Goal: Task Accomplishment & Management: Use online tool/utility

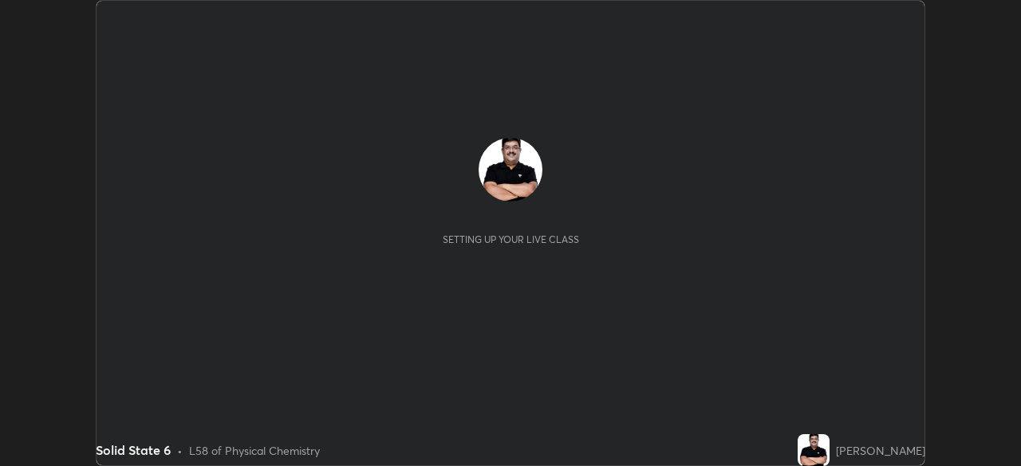
scroll to position [466, 1020]
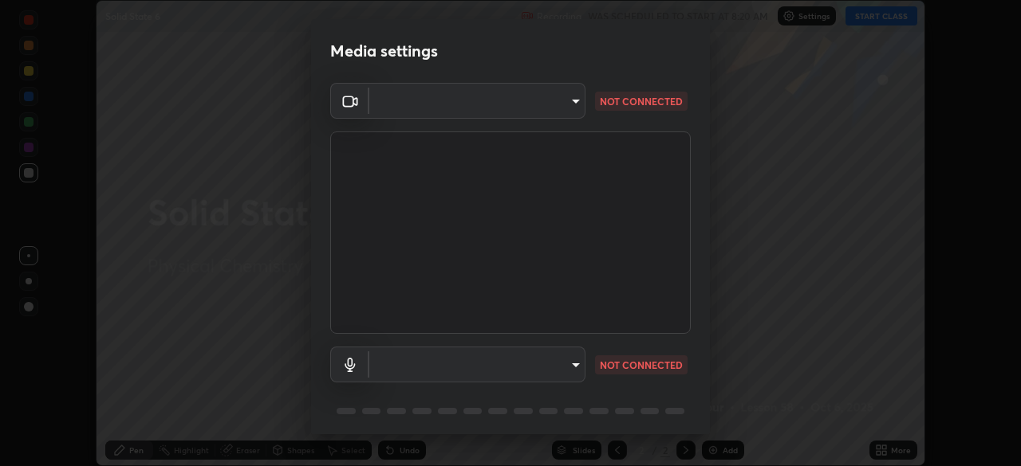
type input "68abbd0ba27f3b7b13d700706cc0a542acc53d6138fc99a51b3524be894f9c2a"
click at [565, 364] on body "Erase all Solid State 6 Recording WAS SCHEDULED TO START AT 8:20 AM Settings ST…" at bounding box center [510, 233] width 1021 height 466
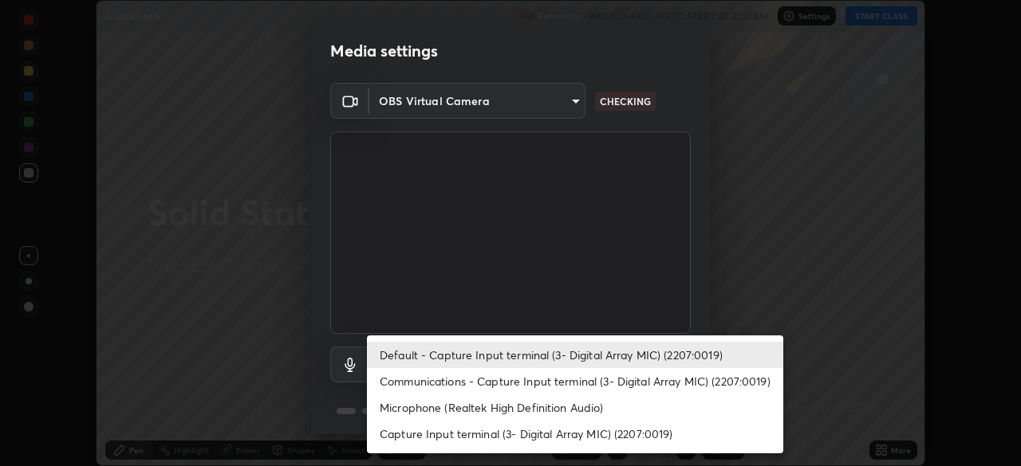
click at [591, 412] on li "Microphone (Realtek High Definition Audio)" at bounding box center [575, 408] width 416 height 26
type input "c17f179a27d05cb872b71612fb377ed1280ec24d62f50840e7cc5c1a7b87f1b0"
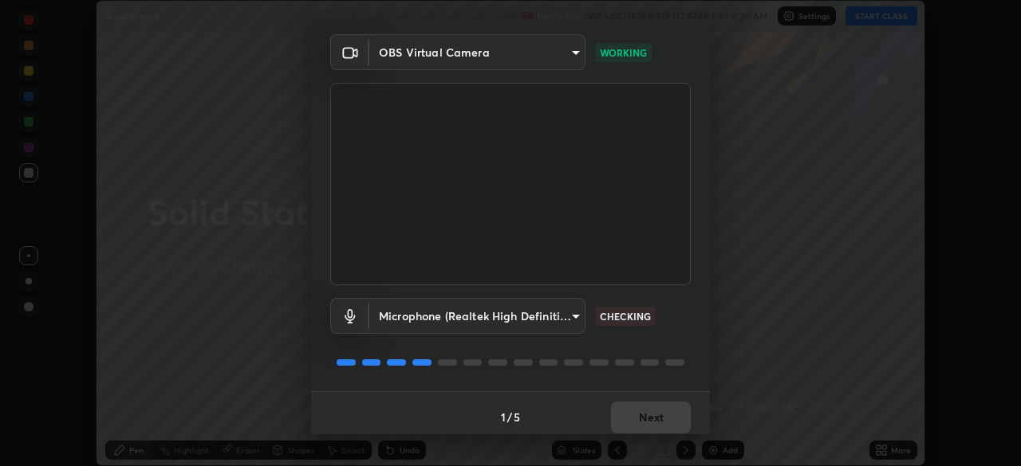
scroll to position [57, 0]
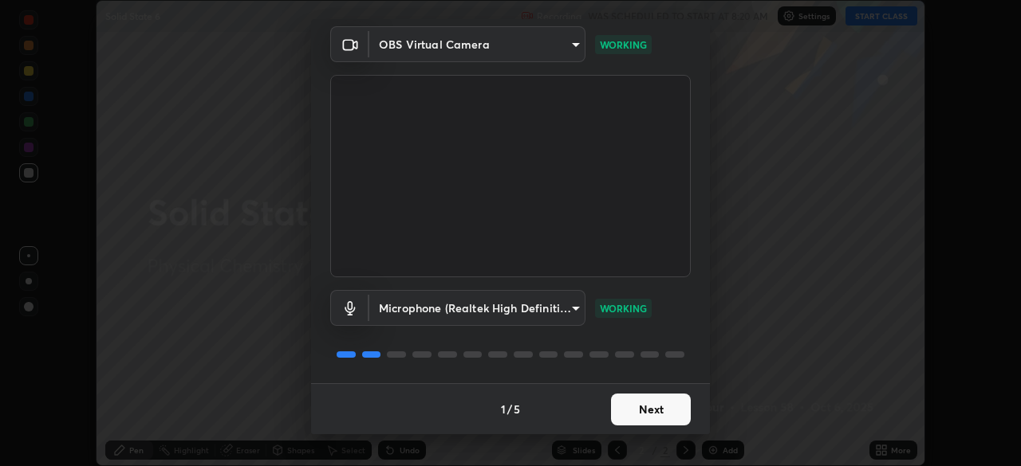
click at [646, 415] on button "Next" at bounding box center [651, 410] width 80 height 32
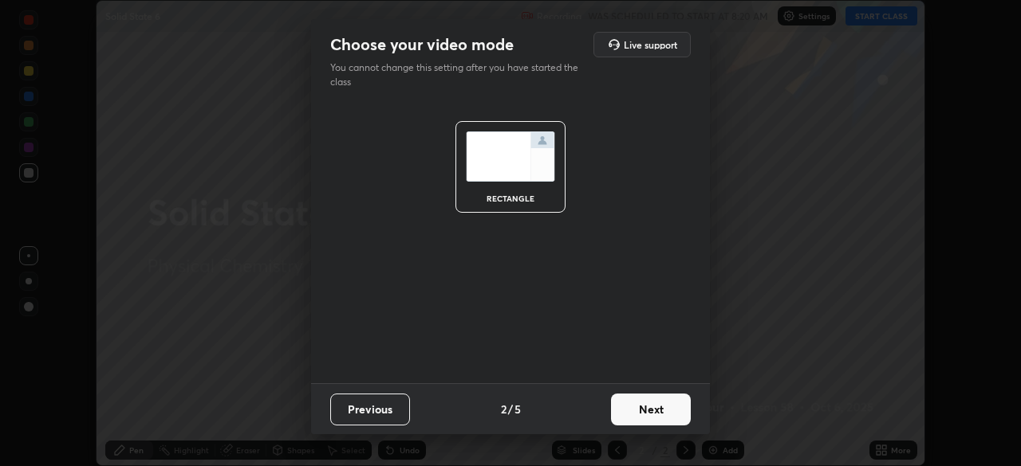
scroll to position [0, 0]
click at [645, 413] on button "Next" at bounding box center [651, 410] width 80 height 32
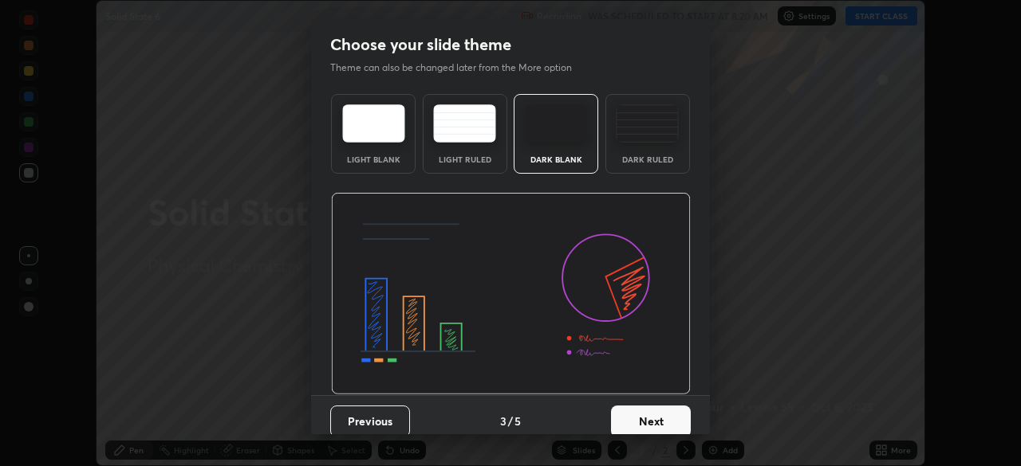
click at [667, 415] on button "Next" at bounding box center [651, 422] width 80 height 32
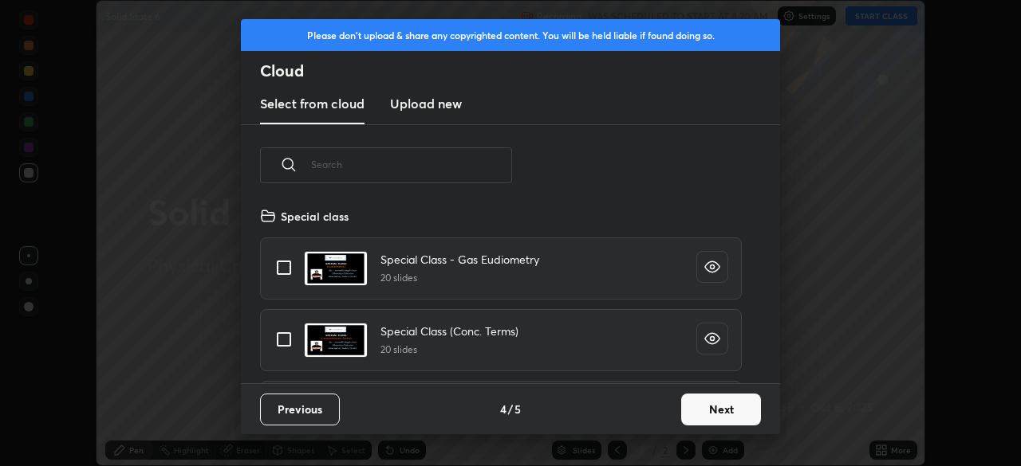
scroll to position [177, 512]
click at [701, 414] on button "Next" at bounding box center [721, 410] width 80 height 32
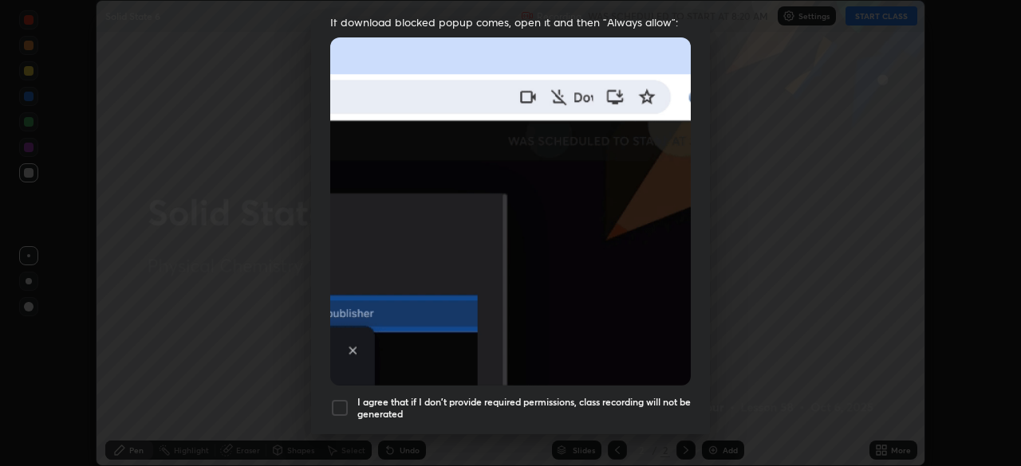
scroll to position [348, 0]
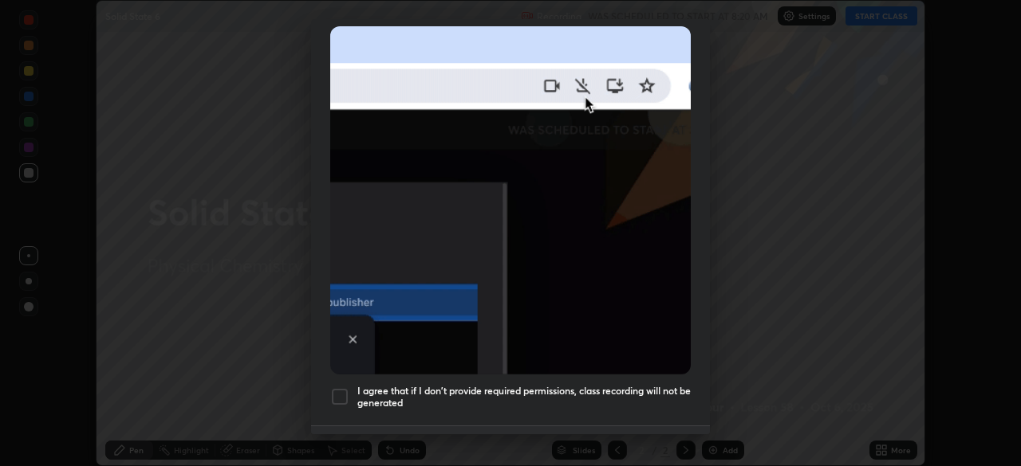
click at [344, 387] on div at bounding box center [339, 396] width 19 height 19
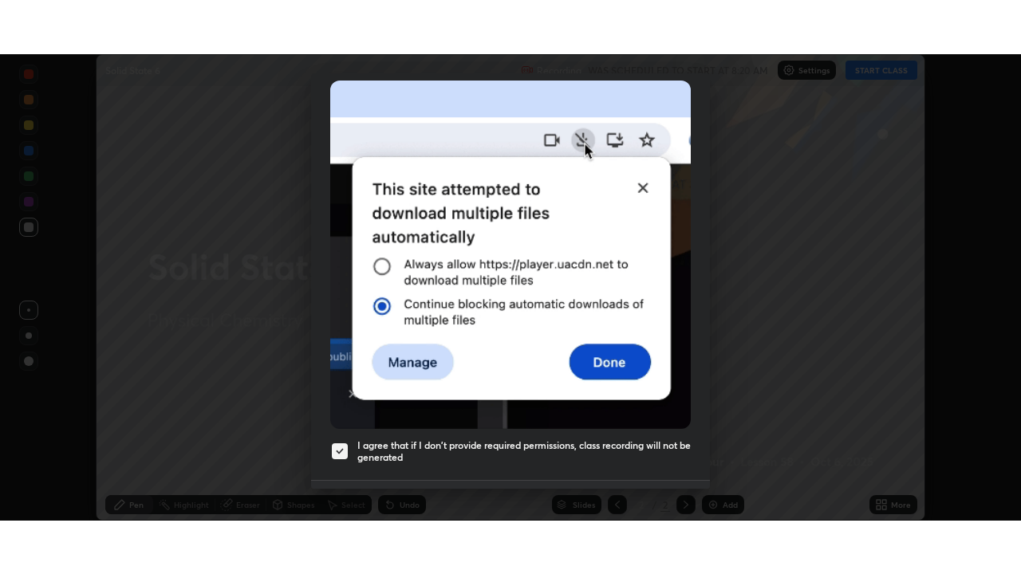
scroll to position [374, 0]
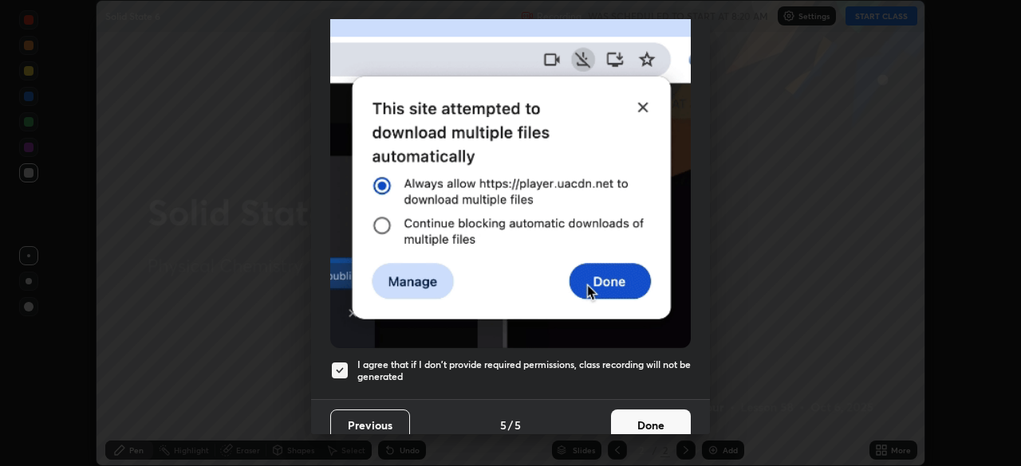
click at [654, 415] on button "Done" at bounding box center [651, 426] width 80 height 32
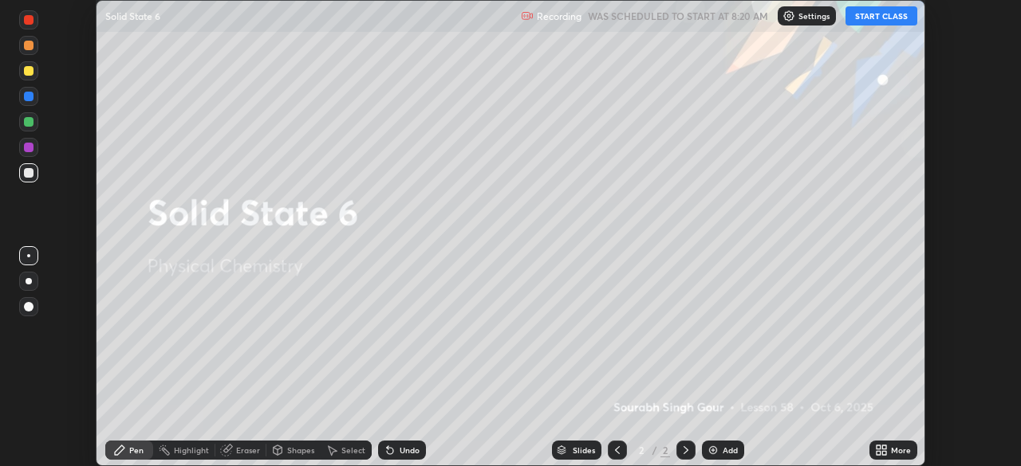
click at [871, 16] on button "START CLASS" at bounding box center [881, 15] width 72 height 19
click at [885, 446] on icon at bounding box center [884, 448] width 4 height 4
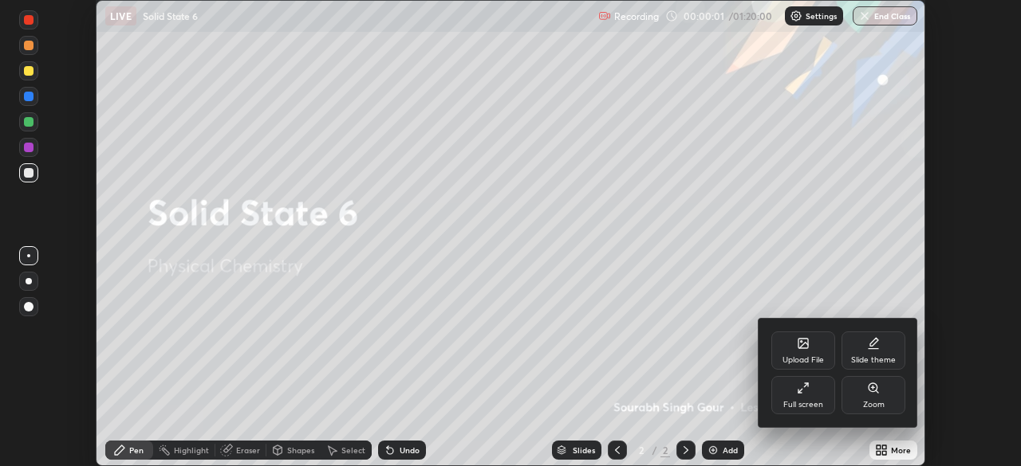
click at [819, 391] on div "Full screen" at bounding box center [803, 395] width 64 height 38
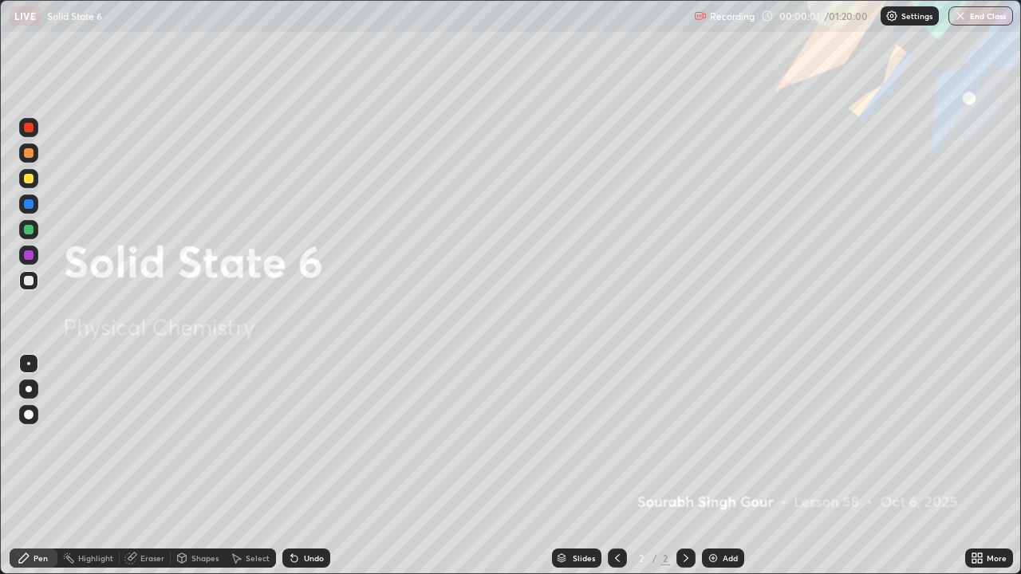
scroll to position [574, 1021]
click at [722, 466] on div "Add" at bounding box center [729, 558] width 15 height 8
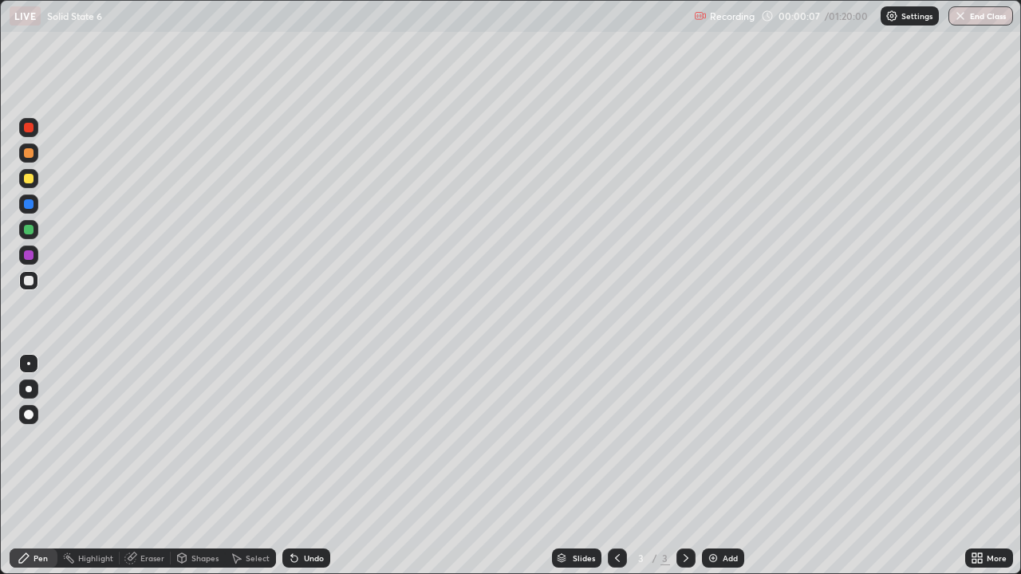
click at [32, 182] on div at bounding box center [29, 179] width 10 height 10
click at [27, 175] on div at bounding box center [29, 179] width 10 height 10
click at [29, 389] on div at bounding box center [29, 389] width 6 height 6
click at [282, 466] on div "Undo" at bounding box center [306, 558] width 48 height 19
click at [142, 466] on div "Eraser" at bounding box center [152, 558] width 24 height 8
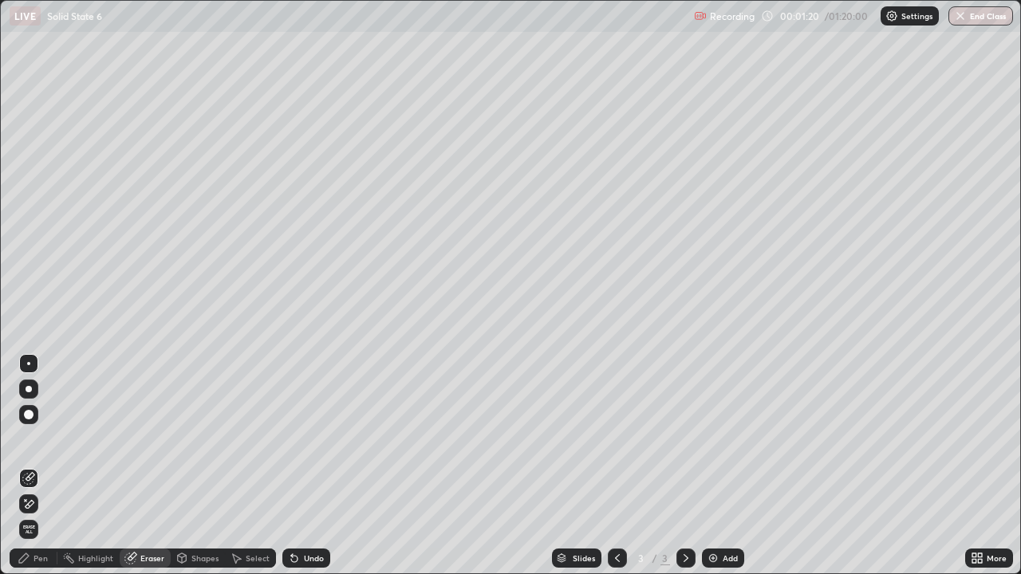
click at [41, 466] on div "Pen" at bounding box center [40, 558] width 14 height 8
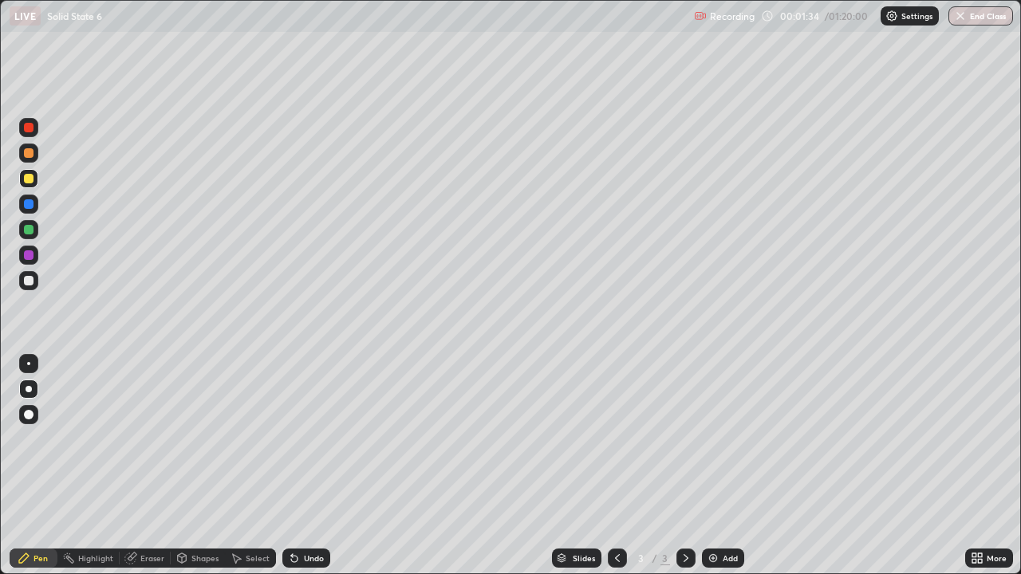
click at [30, 128] on div at bounding box center [29, 128] width 10 height 10
click at [29, 280] on div at bounding box center [29, 281] width 10 height 10
click at [30, 179] on div at bounding box center [29, 179] width 10 height 10
click at [199, 466] on div "Shapes" at bounding box center [204, 558] width 27 height 8
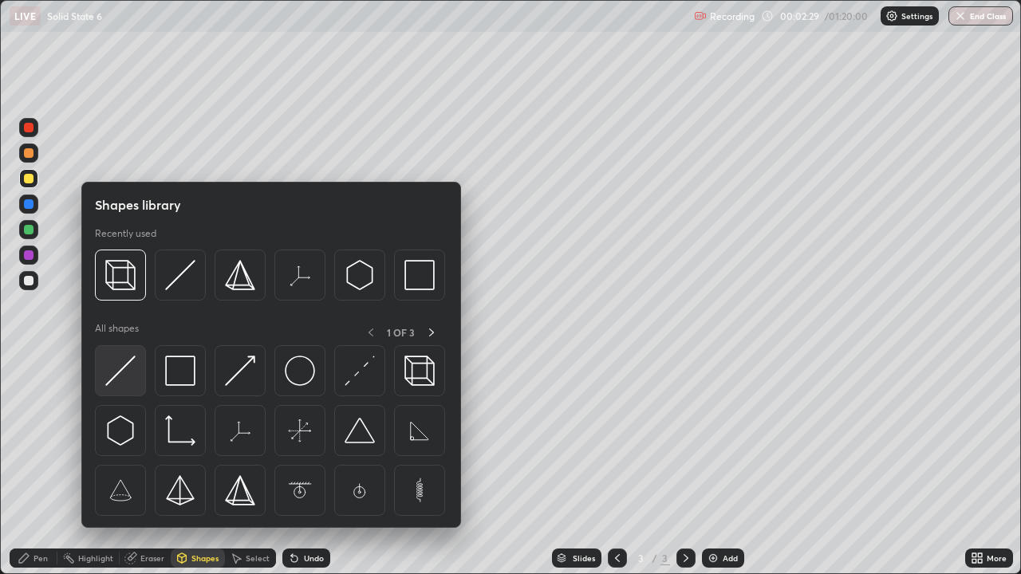
click at [132, 368] on img at bounding box center [120, 371] width 30 height 30
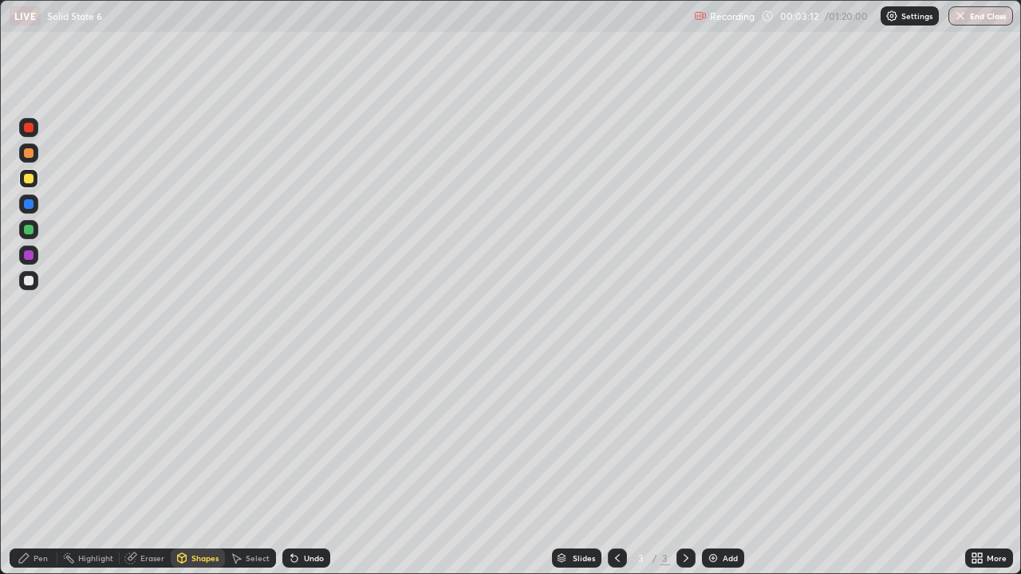
click at [34, 280] on div at bounding box center [28, 280] width 19 height 19
click at [49, 466] on div "Pen" at bounding box center [34, 558] width 48 height 19
click at [33, 208] on div at bounding box center [28, 204] width 19 height 19
click at [714, 466] on img at bounding box center [712, 558] width 13 height 13
click at [31, 180] on div at bounding box center [29, 179] width 10 height 10
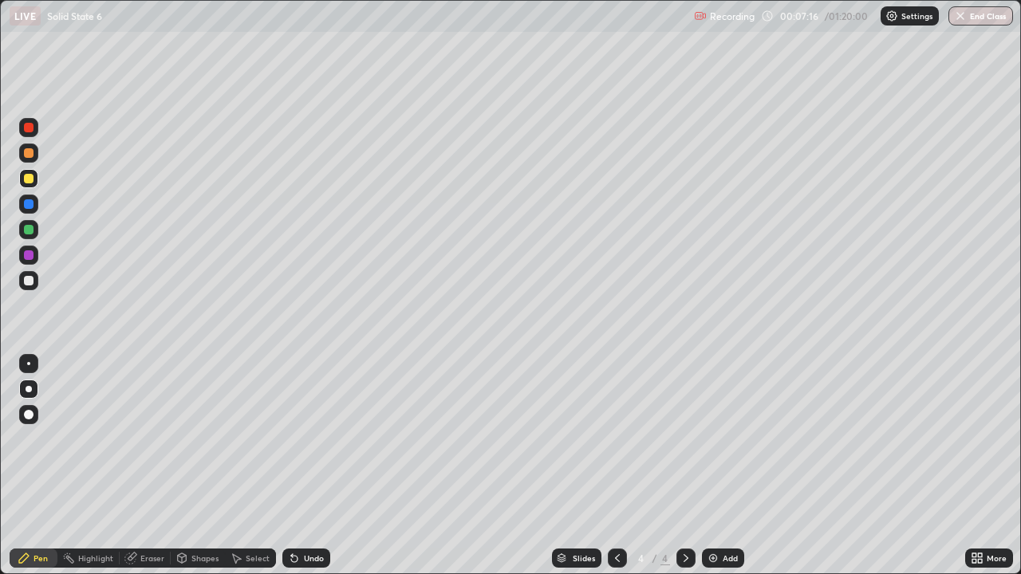
click at [608, 466] on div at bounding box center [617, 558] width 19 height 32
click at [684, 466] on icon at bounding box center [685, 558] width 13 height 13
click at [294, 466] on icon at bounding box center [294, 559] width 6 height 6
click at [293, 466] on icon at bounding box center [294, 559] width 6 height 6
click at [292, 466] on icon at bounding box center [294, 559] width 6 height 6
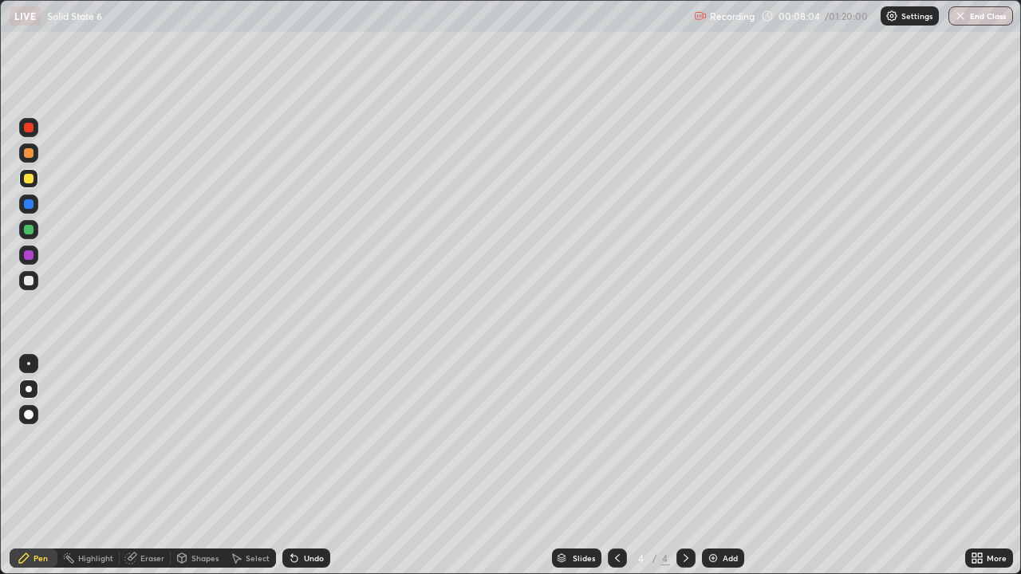
click at [33, 232] on div at bounding box center [29, 230] width 10 height 10
click at [30, 179] on div at bounding box center [29, 179] width 10 height 10
click at [616, 466] on icon at bounding box center [617, 558] width 5 height 8
click at [687, 466] on icon at bounding box center [685, 558] width 13 height 13
click at [618, 466] on div at bounding box center [617, 558] width 19 height 19
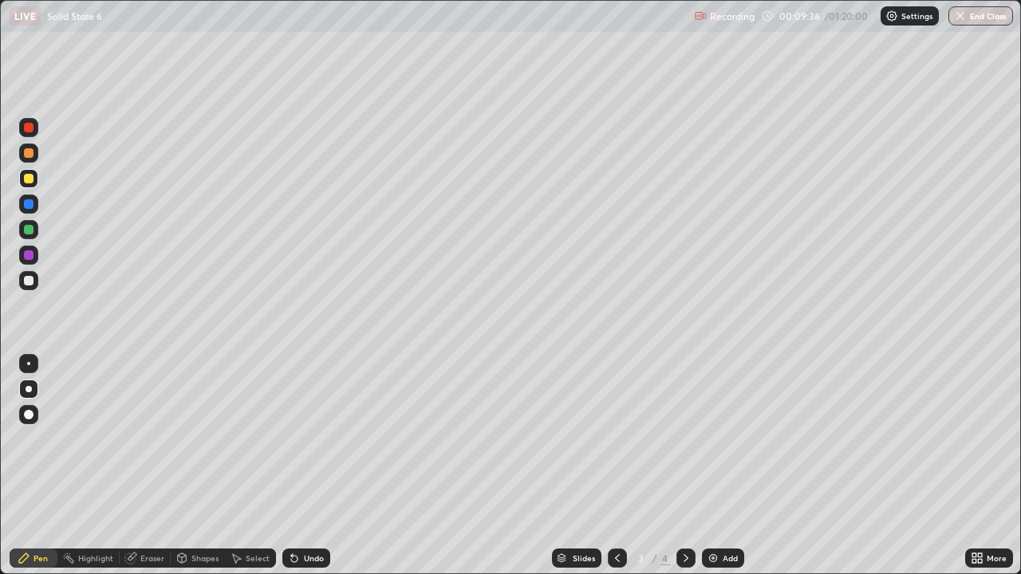
click at [683, 466] on icon at bounding box center [685, 558] width 13 height 13
click at [690, 466] on div at bounding box center [685, 558] width 19 height 19
click at [622, 466] on div at bounding box center [617, 558] width 19 height 32
click at [684, 466] on icon at bounding box center [685, 558] width 13 height 13
click at [618, 466] on icon at bounding box center [617, 558] width 13 height 13
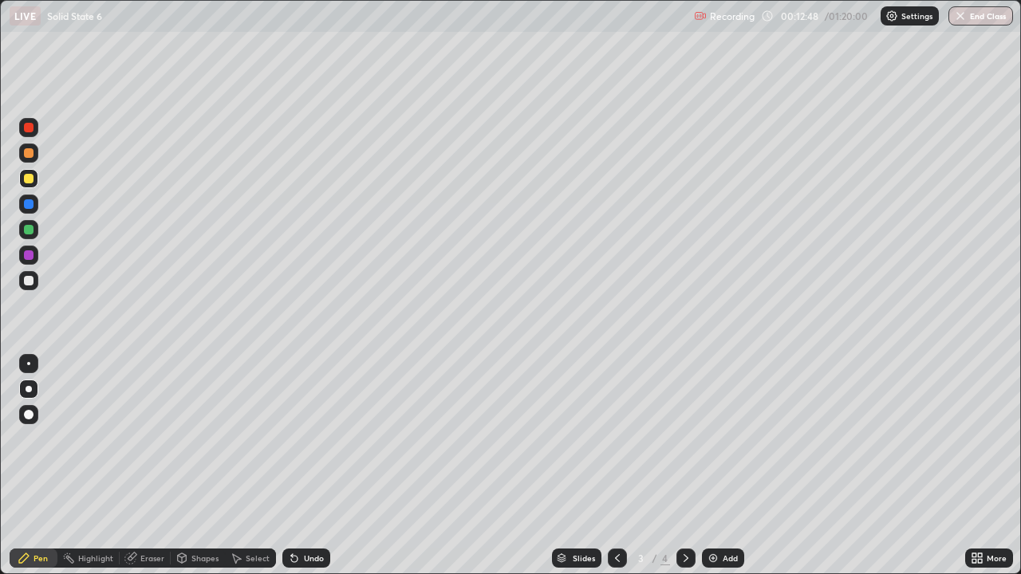
click at [682, 466] on icon at bounding box center [685, 558] width 13 height 13
click at [713, 466] on img at bounding box center [712, 558] width 13 height 13
click at [615, 466] on div at bounding box center [617, 558] width 19 height 32
click at [615, 466] on div at bounding box center [617, 558] width 19 height 19
click at [692, 466] on div at bounding box center [685, 558] width 19 height 19
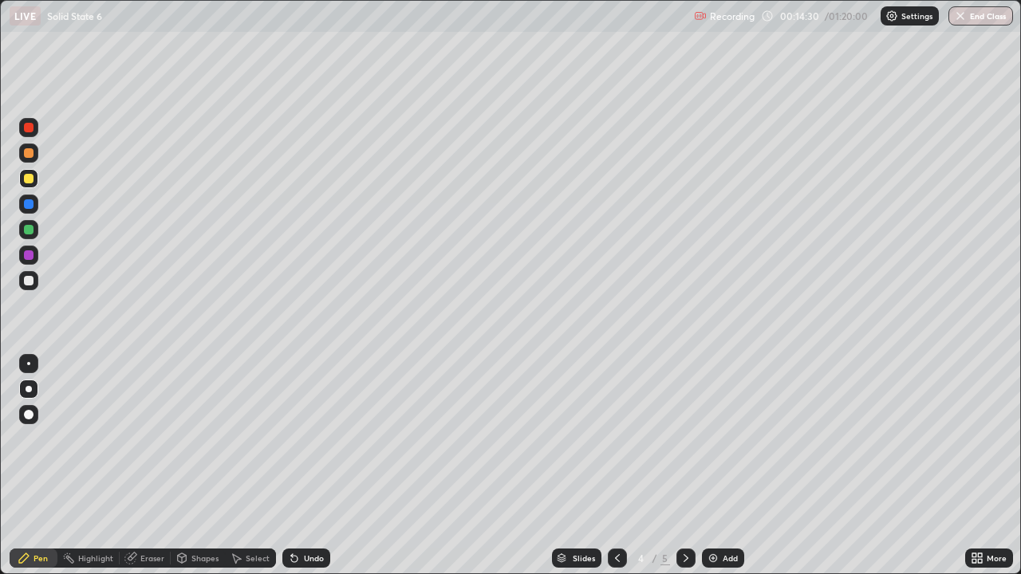
click at [685, 466] on icon at bounding box center [685, 558] width 5 height 8
click at [199, 466] on div "Shapes" at bounding box center [204, 558] width 27 height 8
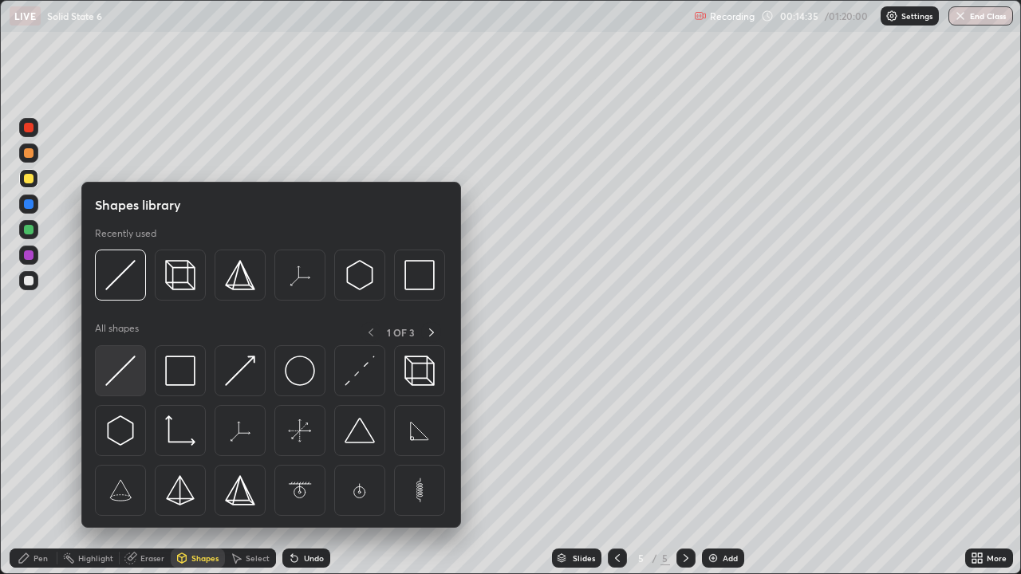
click at [125, 371] on img at bounding box center [120, 371] width 30 height 30
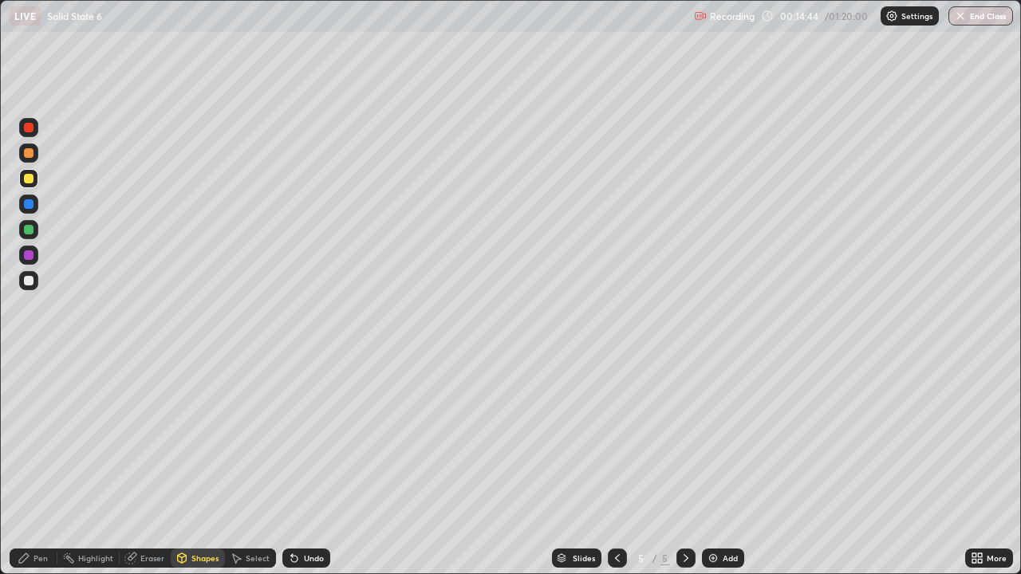
click at [53, 466] on div "Pen" at bounding box center [34, 558] width 48 height 19
click at [34, 202] on div at bounding box center [28, 204] width 19 height 19
click at [33, 279] on div at bounding box center [29, 281] width 10 height 10
click at [715, 466] on img at bounding box center [712, 558] width 13 height 13
click at [624, 466] on div at bounding box center [617, 558] width 19 height 19
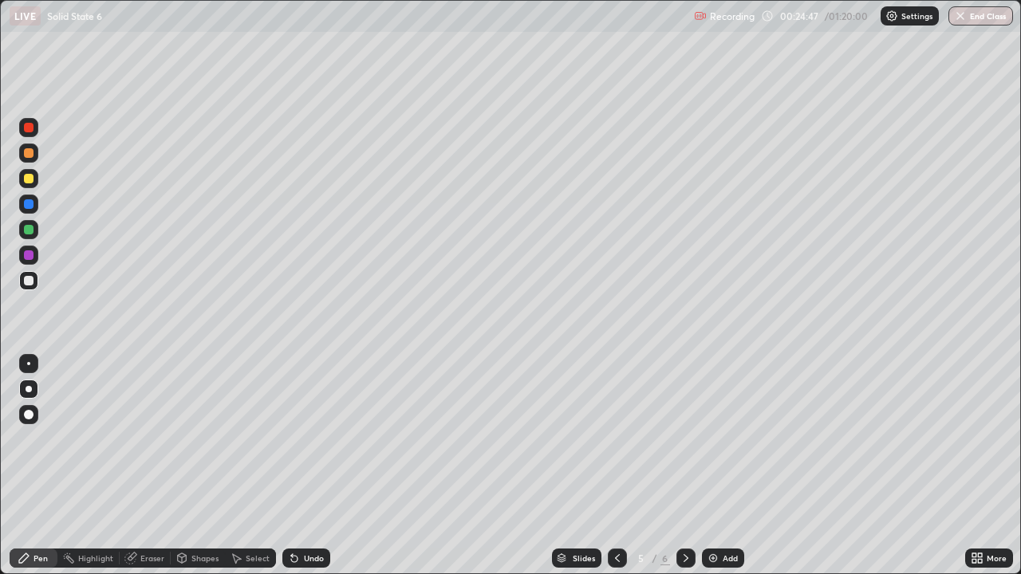
click at [619, 466] on icon at bounding box center [617, 558] width 13 height 13
click at [618, 466] on icon at bounding box center [617, 558] width 13 height 13
click at [685, 466] on icon at bounding box center [685, 558] width 13 height 13
click at [686, 466] on icon at bounding box center [685, 558] width 13 height 13
click at [692, 466] on div at bounding box center [685, 558] width 19 height 19
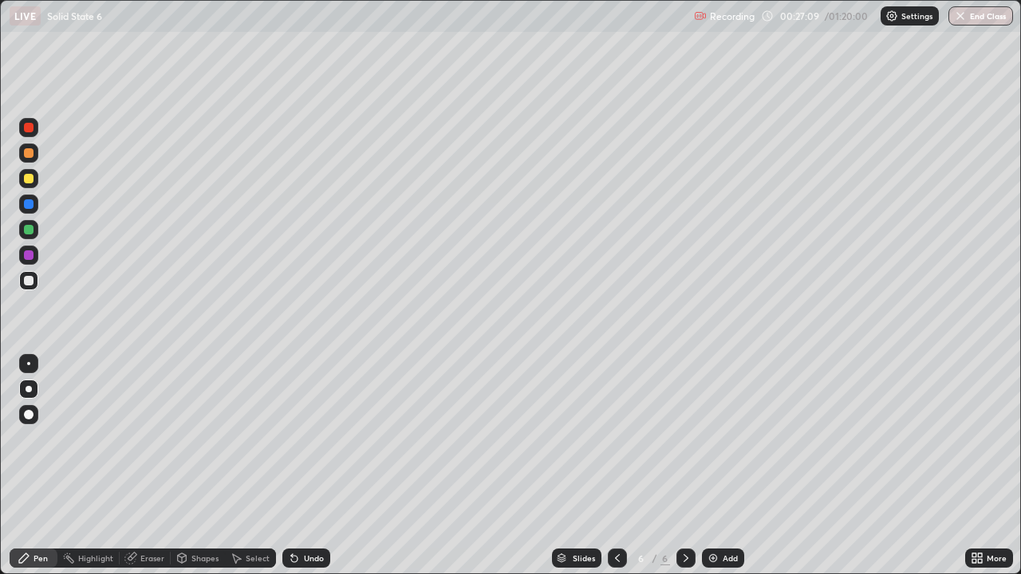
click at [684, 466] on icon at bounding box center [685, 558] width 13 height 13
click at [683, 466] on icon at bounding box center [685, 558] width 13 height 13
click at [714, 466] on img at bounding box center [712, 558] width 13 height 13
click at [325, 466] on div "Undo" at bounding box center [306, 558] width 48 height 19
click at [718, 466] on div "Add" at bounding box center [723, 558] width 42 height 19
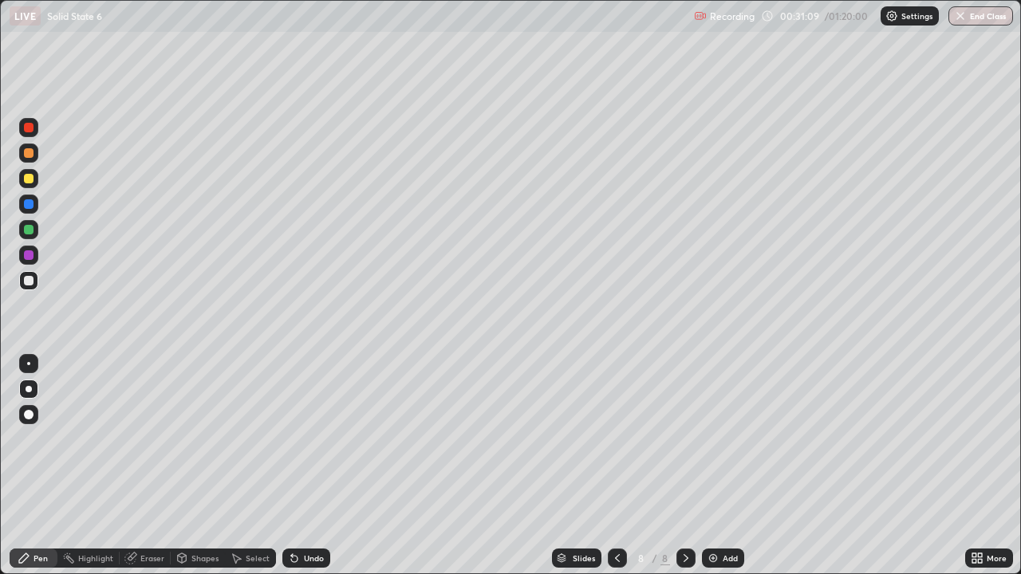
click at [28, 183] on div at bounding box center [29, 179] width 10 height 10
click at [303, 466] on div "Undo" at bounding box center [306, 558] width 48 height 19
click at [301, 466] on div "Undo" at bounding box center [306, 558] width 48 height 19
click at [298, 466] on div "Undo" at bounding box center [306, 558] width 48 height 19
click at [296, 466] on div "Undo" at bounding box center [306, 558] width 48 height 19
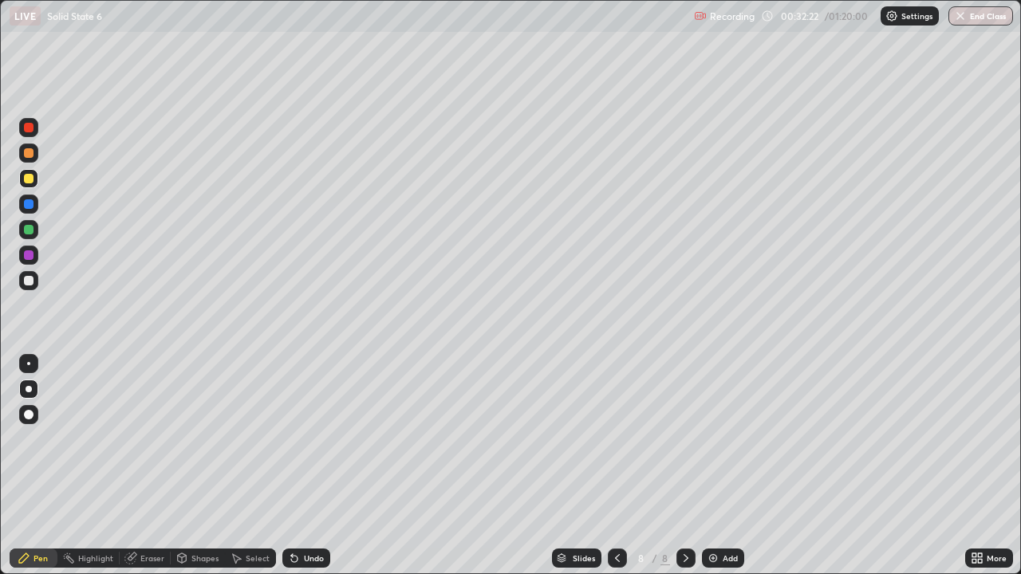
click at [31, 134] on div at bounding box center [28, 127] width 19 height 19
click at [32, 230] on div at bounding box center [29, 230] width 10 height 10
click at [32, 207] on div at bounding box center [29, 204] width 10 height 10
click at [31, 130] on div at bounding box center [29, 128] width 10 height 10
click at [33, 203] on div at bounding box center [29, 204] width 10 height 10
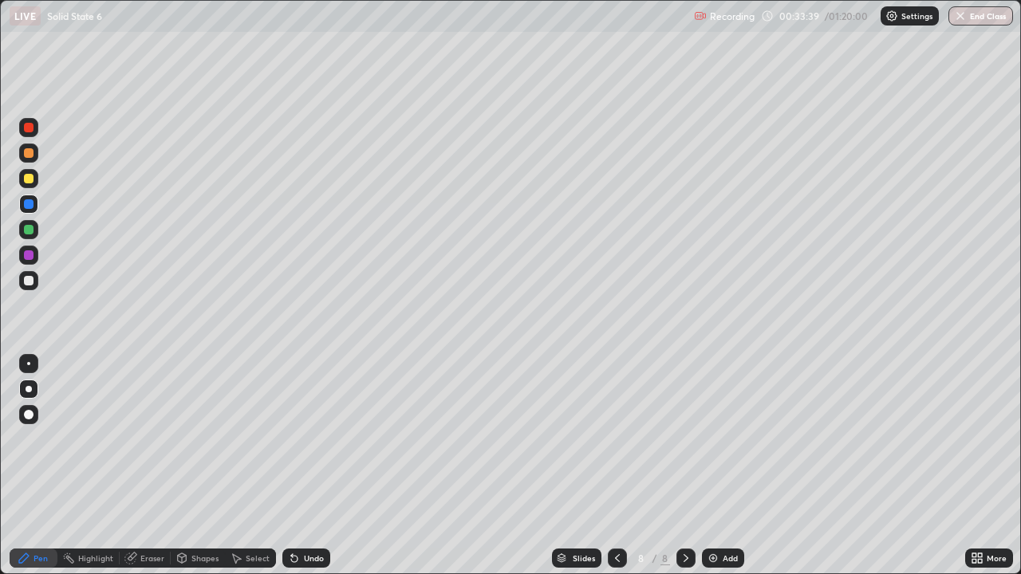
click at [34, 179] on div at bounding box center [28, 178] width 19 height 19
click at [36, 283] on div at bounding box center [28, 280] width 19 height 19
click at [716, 466] on img at bounding box center [712, 558] width 13 height 13
click at [193, 466] on div "Shapes" at bounding box center [204, 558] width 27 height 8
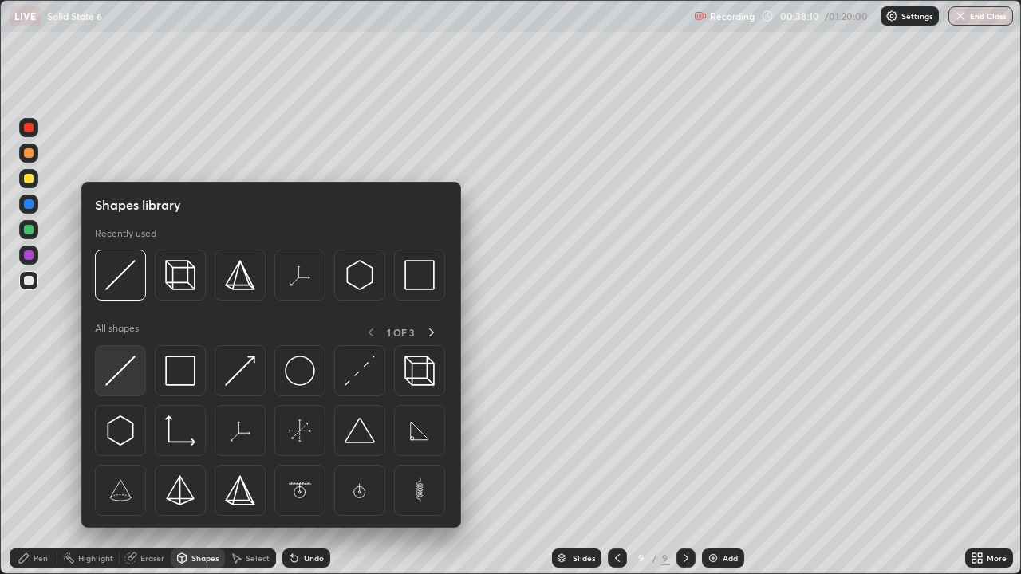
click at [120, 375] on img at bounding box center [120, 371] width 30 height 30
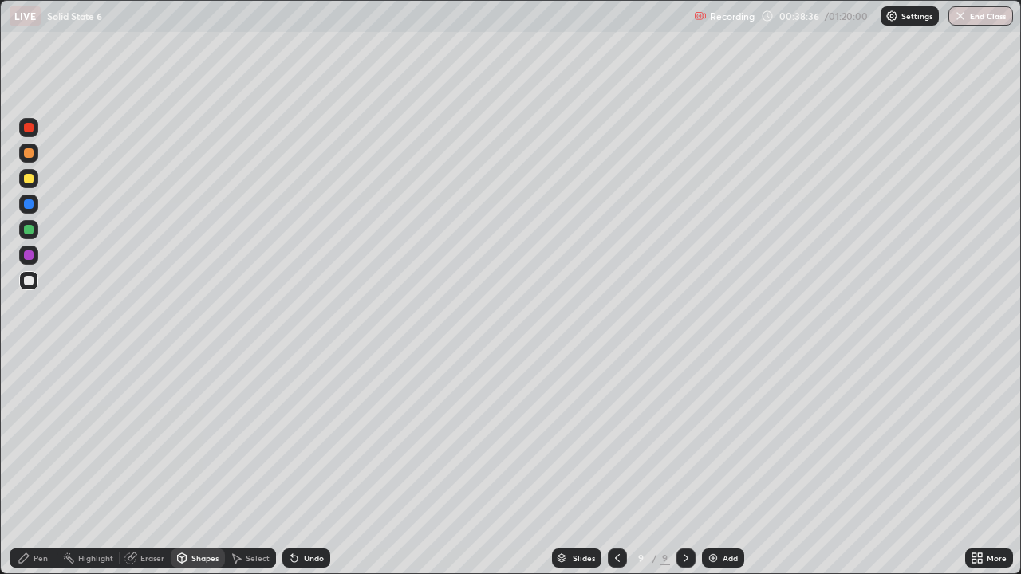
click at [41, 466] on div "Pen" at bounding box center [40, 558] width 14 height 8
click at [297, 466] on icon at bounding box center [294, 558] width 13 height 13
click at [31, 128] on div at bounding box center [29, 128] width 10 height 10
click at [35, 178] on div at bounding box center [28, 178] width 19 height 19
click at [616, 466] on icon at bounding box center [617, 558] width 13 height 13
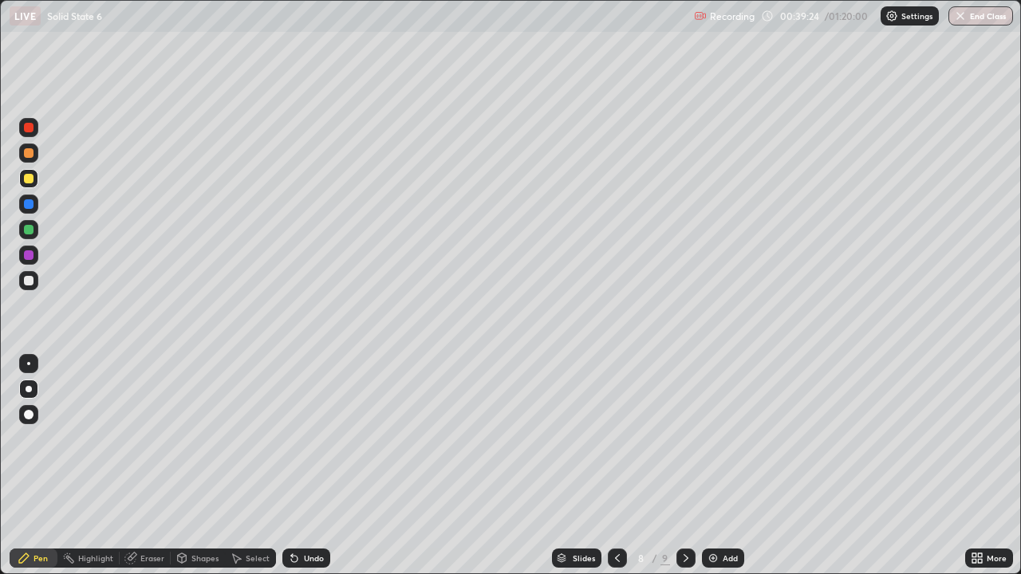
click at [683, 466] on icon at bounding box center [685, 558] width 5 height 8
click at [686, 466] on icon at bounding box center [685, 558] width 13 height 13
click at [610, 466] on div at bounding box center [617, 558] width 19 height 32
click at [684, 466] on icon at bounding box center [685, 558] width 13 height 13
click at [146, 466] on div "Eraser" at bounding box center [152, 558] width 24 height 8
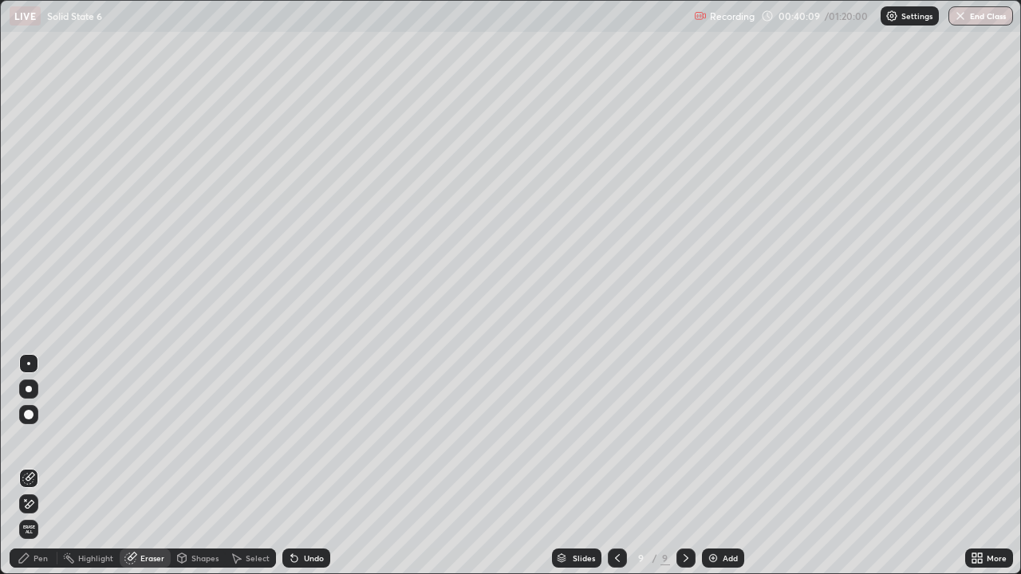
click at [207, 466] on div "Shapes" at bounding box center [198, 558] width 54 height 19
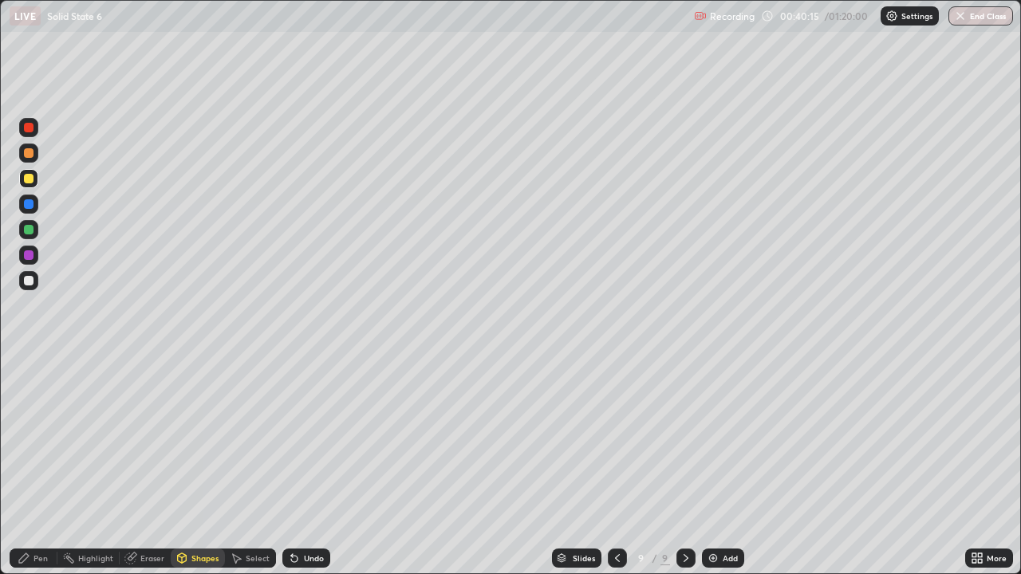
click at [33, 274] on div at bounding box center [28, 280] width 19 height 19
click at [34, 128] on div at bounding box center [28, 127] width 19 height 19
click at [43, 466] on div "Pen" at bounding box center [34, 558] width 48 height 19
click at [35, 179] on div at bounding box center [28, 178] width 19 height 19
click at [613, 466] on icon at bounding box center [617, 558] width 13 height 13
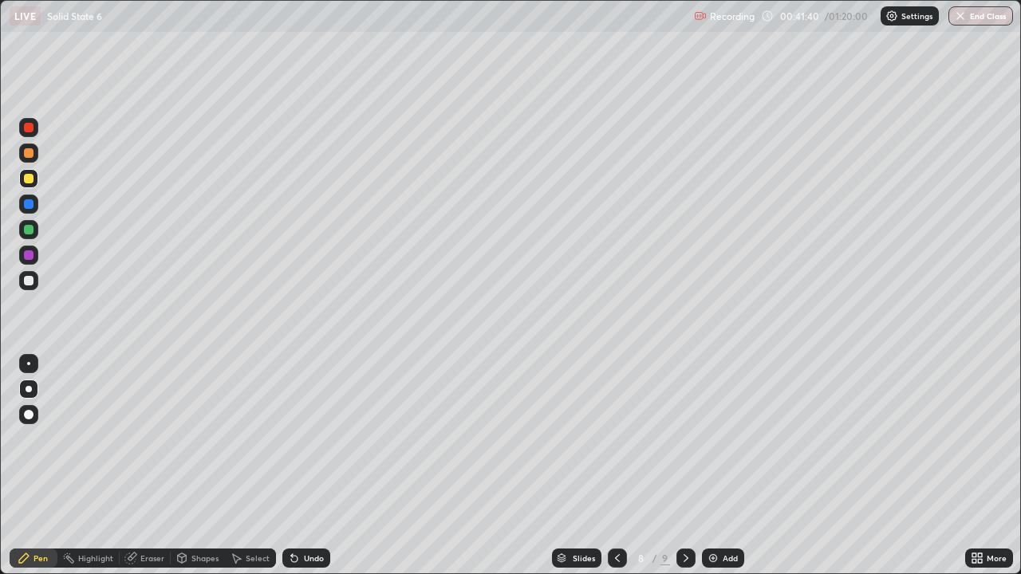
click at [683, 466] on icon at bounding box center [685, 558] width 13 height 13
click at [618, 466] on icon at bounding box center [617, 558] width 13 height 13
click at [685, 466] on icon at bounding box center [685, 558] width 13 height 13
click at [611, 466] on icon at bounding box center [617, 558] width 13 height 13
click at [616, 466] on icon at bounding box center [617, 558] width 13 height 13
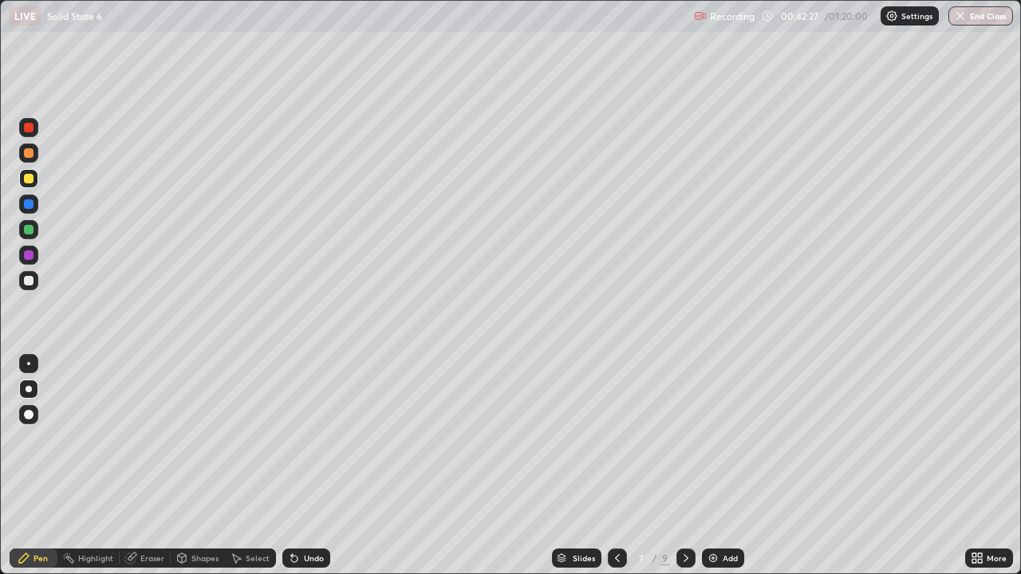
click at [685, 466] on icon at bounding box center [685, 558] width 5 height 8
click at [684, 466] on icon at bounding box center [685, 558] width 13 height 13
click at [620, 466] on icon at bounding box center [617, 558] width 13 height 13
click at [684, 466] on icon at bounding box center [685, 558] width 13 height 13
click at [618, 466] on div at bounding box center [617, 558] width 19 height 19
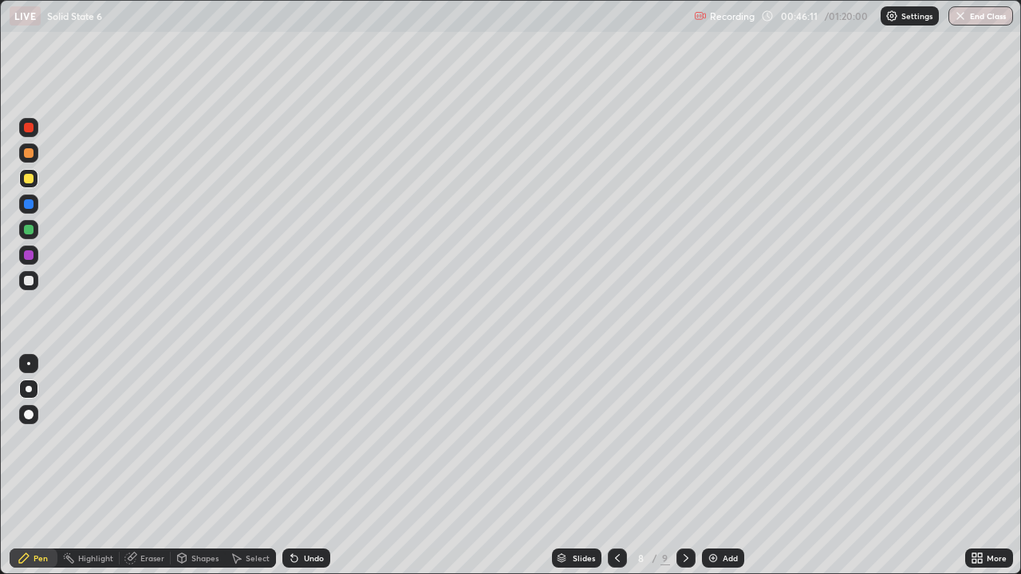
click at [684, 466] on icon at bounding box center [685, 558] width 13 height 13
click at [719, 466] on div "Add" at bounding box center [723, 558] width 42 height 19
click at [321, 466] on div "Undo" at bounding box center [306, 558] width 48 height 19
click at [326, 466] on div "Undo" at bounding box center [306, 558] width 48 height 19
click at [324, 466] on div "Undo" at bounding box center [306, 558] width 48 height 19
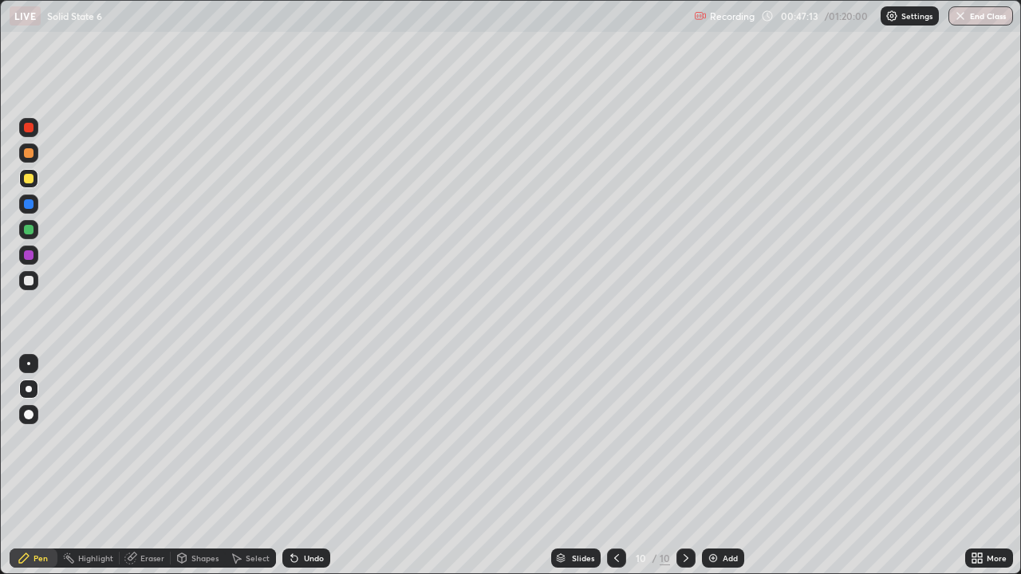
click at [324, 466] on div "Undo" at bounding box center [306, 558] width 48 height 19
click at [615, 466] on icon at bounding box center [616, 558] width 13 height 13
click at [616, 466] on icon at bounding box center [616, 558] width 13 height 13
click at [686, 466] on icon at bounding box center [685, 558] width 5 height 8
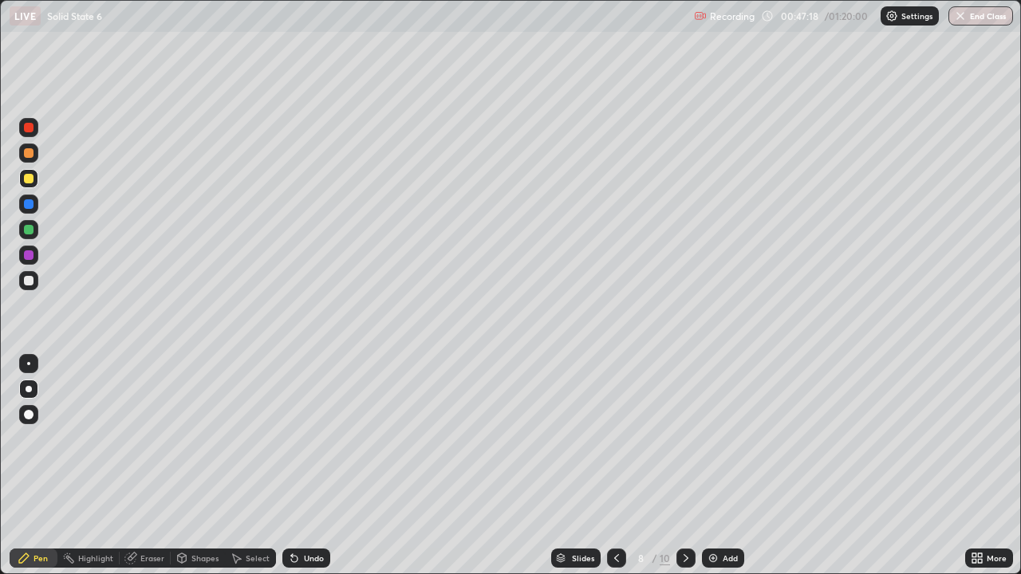
click at [683, 466] on icon at bounding box center [685, 558] width 13 height 13
click at [712, 466] on img at bounding box center [712, 558] width 13 height 13
click at [309, 466] on div "Undo" at bounding box center [314, 558] width 20 height 8
click at [308, 466] on div "Undo" at bounding box center [314, 558] width 20 height 8
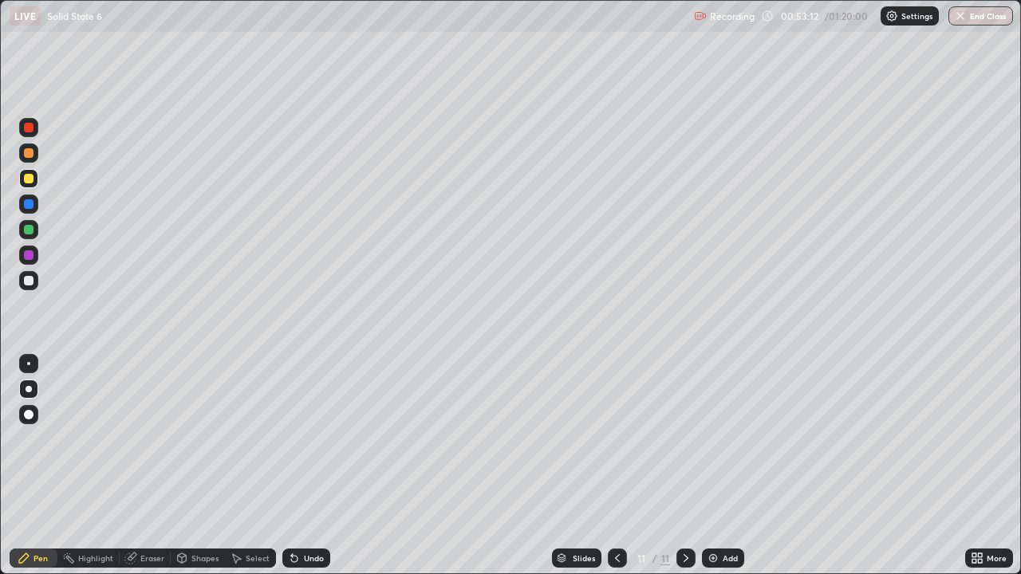
click at [706, 466] on img at bounding box center [712, 558] width 13 height 13
click at [30, 283] on div at bounding box center [29, 281] width 10 height 10
click at [32, 175] on div at bounding box center [29, 179] width 10 height 10
click at [29, 281] on div at bounding box center [29, 281] width 10 height 10
click at [292, 466] on icon at bounding box center [294, 559] width 6 height 6
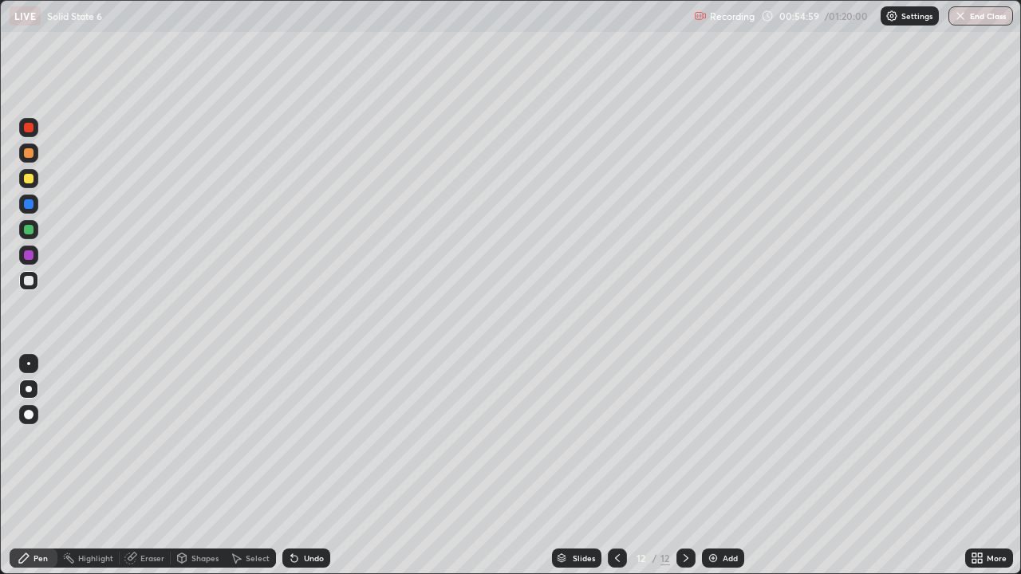
click at [291, 466] on icon at bounding box center [292, 555] width 2 height 2
click at [291, 466] on icon at bounding box center [294, 559] width 6 height 6
click at [291, 466] on icon at bounding box center [292, 555] width 2 height 2
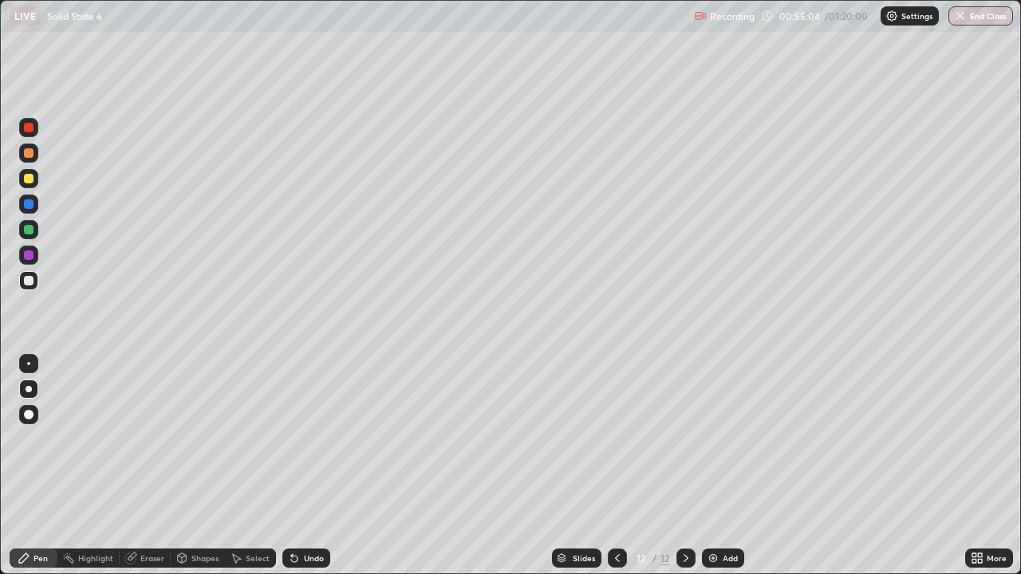
click at [32, 175] on div at bounding box center [29, 179] width 10 height 10
click at [30, 281] on div at bounding box center [29, 281] width 10 height 10
click at [33, 205] on div at bounding box center [29, 204] width 10 height 10
click at [34, 280] on div at bounding box center [28, 280] width 19 height 19
click at [28, 208] on div at bounding box center [29, 204] width 10 height 10
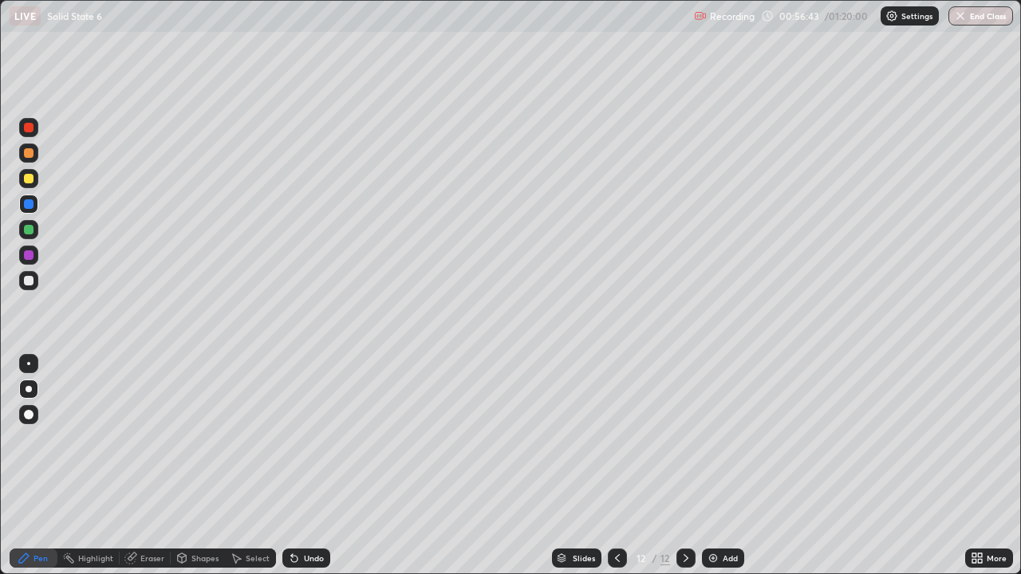
click at [32, 277] on div at bounding box center [29, 281] width 10 height 10
click at [153, 466] on div "Eraser" at bounding box center [152, 558] width 24 height 8
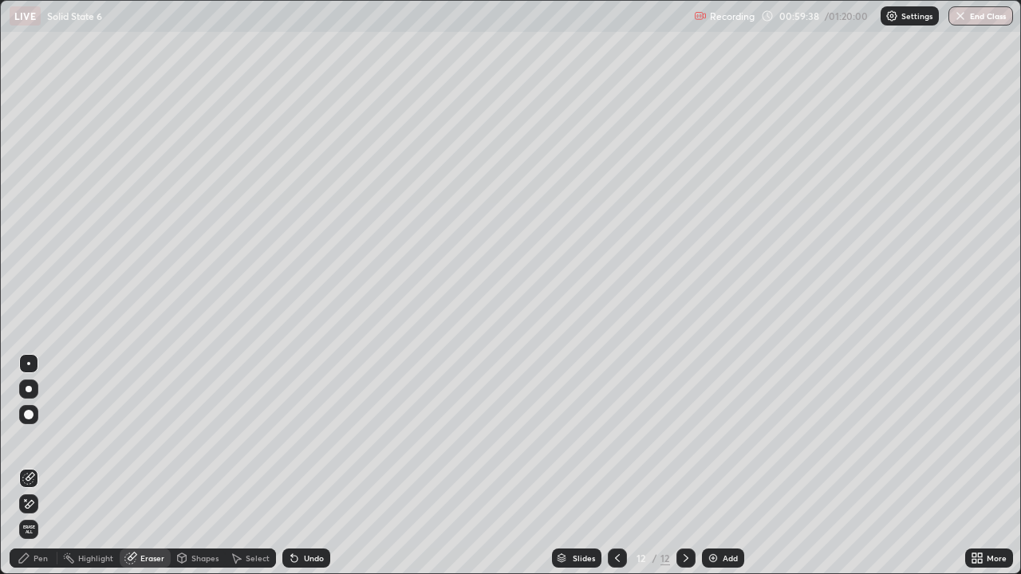
click at [41, 466] on div "Pen" at bounding box center [40, 558] width 14 height 8
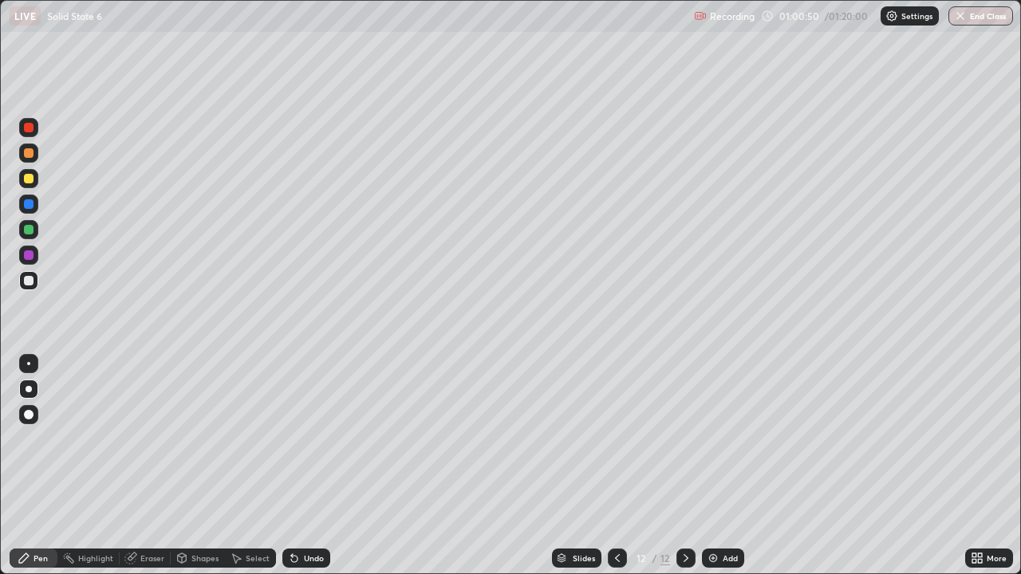
click at [710, 466] on img at bounding box center [712, 558] width 13 height 13
click at [30, 180] on div at bounding box center [29, 179] width 10 height 10
click at [33, 202] on div at bounding box center [29, 204] width 10 height 10
click at [27, 276] on div at bounding box center [29, 281] width 10 height 10
click at [30, 179] on div at bounding box center [29, 179] width 10 height 10
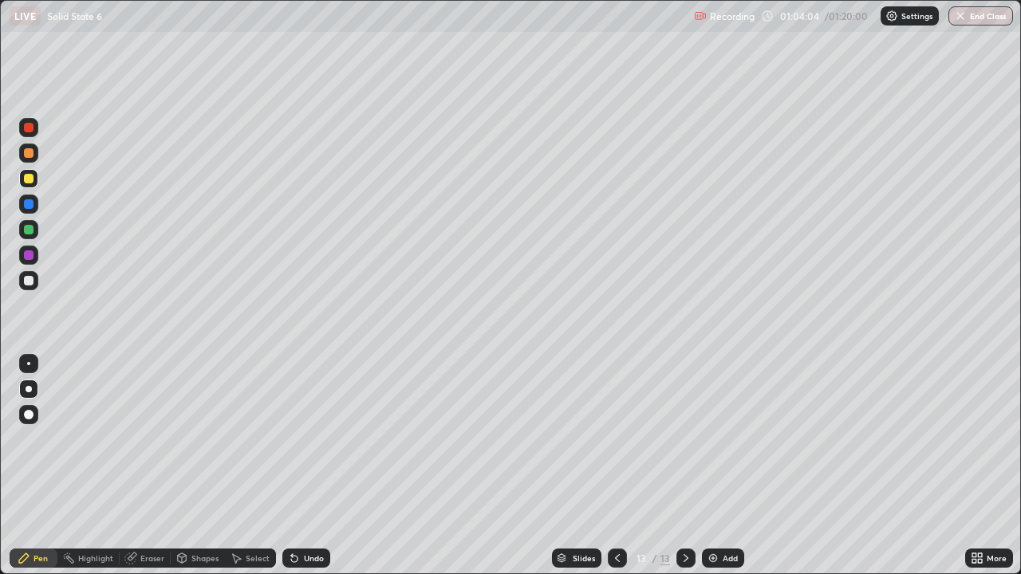
click at [37, 281] on div at bounding box center [28, 280] width 19 height 19
click at [715, 466] on img at bounding box center [712, 558] width 13 height 13
click at [30, 179] on div at bounding box center [29, 179] width 10 height 10
click at [195, 466] on div "Shapes" at bounding box center [204, 558] width 27 height 8
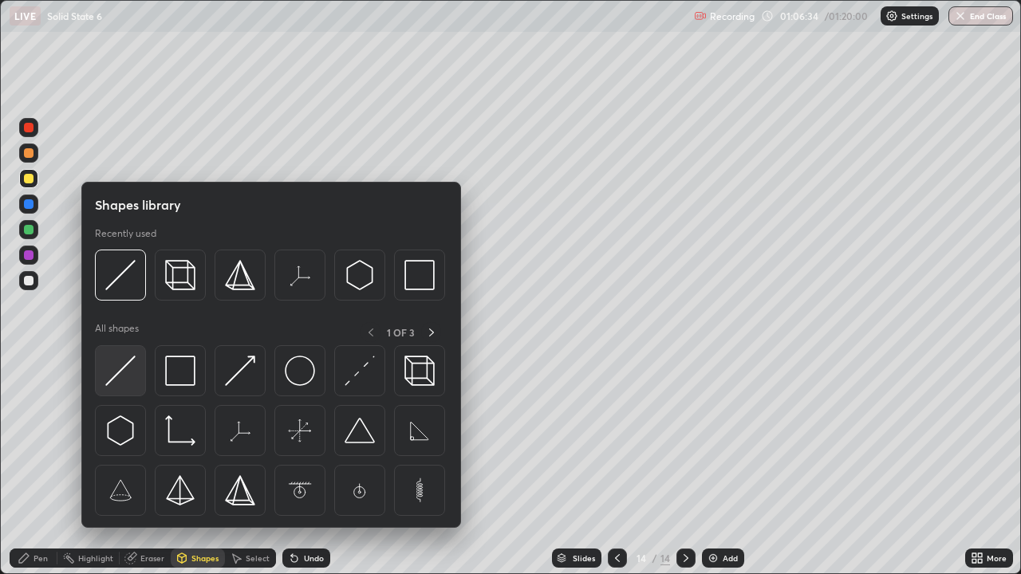
click at [129, 375] on img at bounding box center [120, 371] width 30 height 30
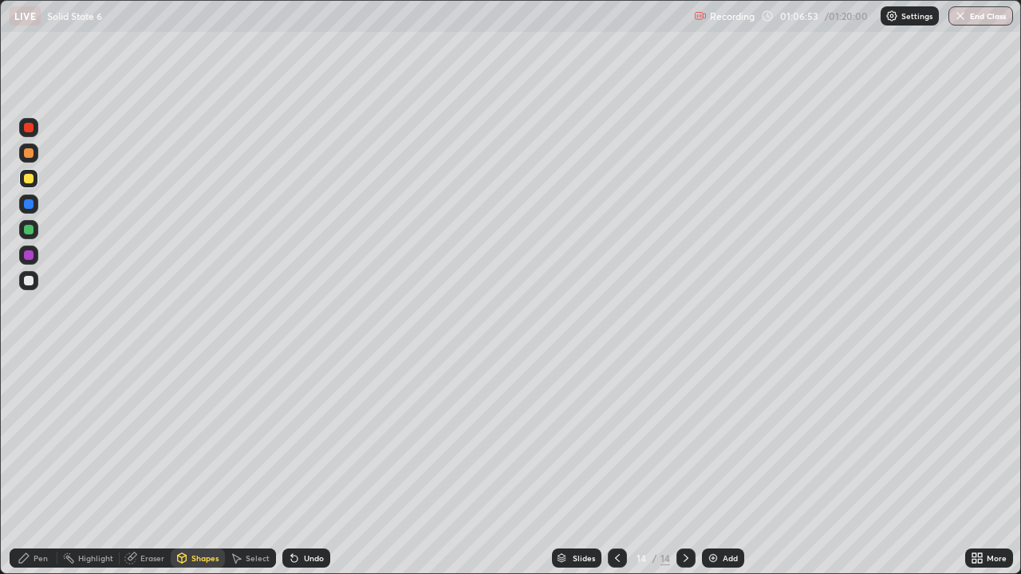
click at [37, 279] on div at bounding box center [28, 280] width 19 height 19
click at [52, 466] on div "Pen" at bounding box center [34, 558] width 48 height 19
click at [34, 286] on div at bounding box center [28, 280] width 19 height 19
click at [32, 131] on div at bounding box center [29, 128] width 10 height 10
click at [313, 466] on div "Undo" at bounding box center [314, 558] width 20 height 8
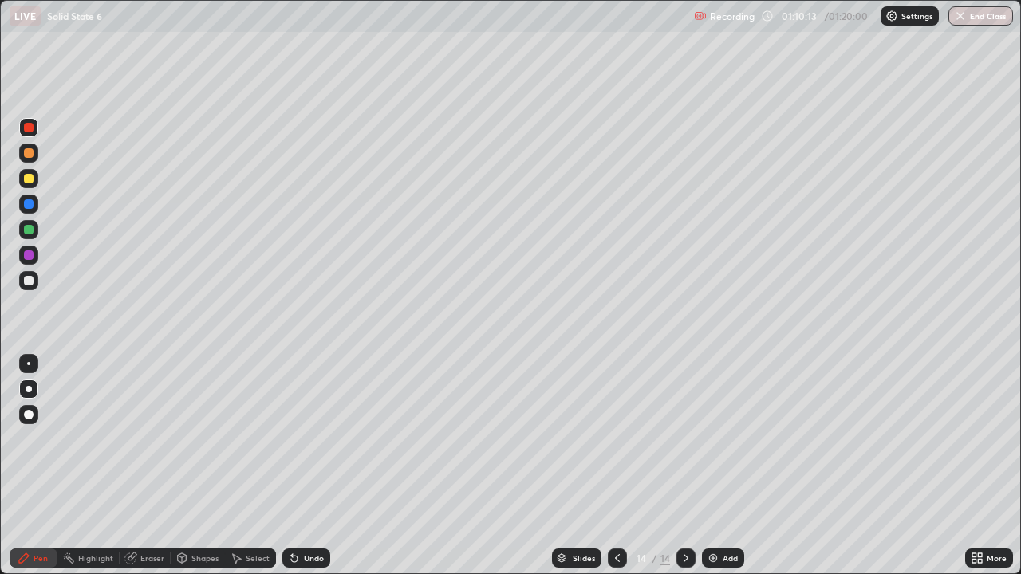
click at [33, 276] on div at bounding box center [28, 280] width 19 height 19
click at [985, 15] on button "End Class" at bounding box center [980, 15] width 65 height 19
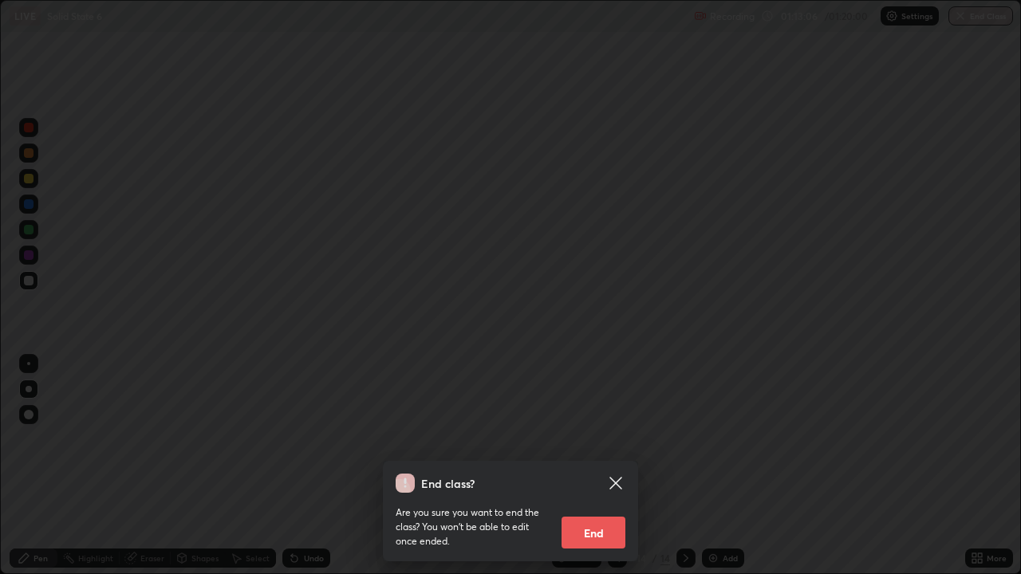
click at [592, 466] on button "End" at bounding box center [593, 533] width 64 height 32
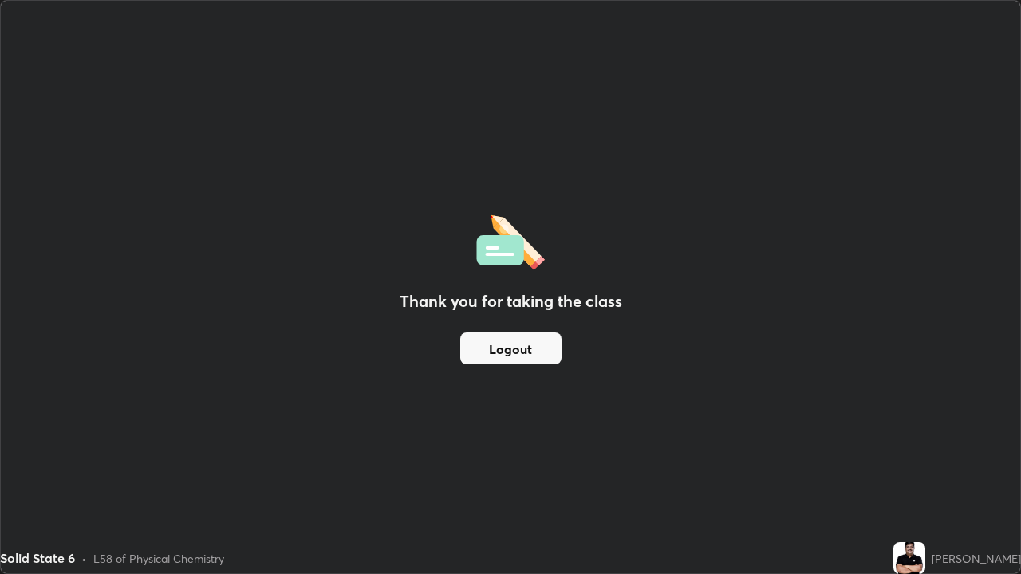
click at [490, 336] on button "Logout" at bounding box center [510, 348] width 101 height 32
